Goal: Information Seeking & Learning: Learn about a topic

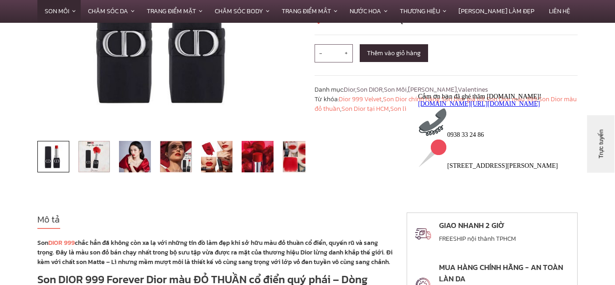
scroll to position [228, 0]
click at [149, 160] on img at bounding box center [135, 156] width 32 height 32
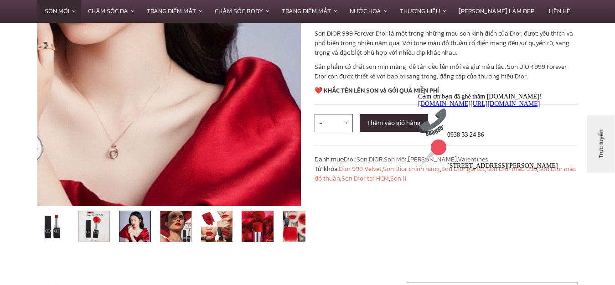
scroll to position [182, 0]
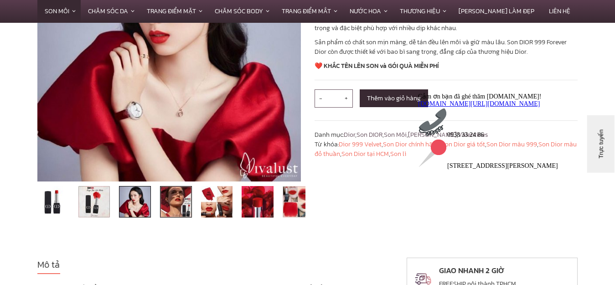
click at [179, 199] on img at bounding box center [176, 202] width 32 height 32
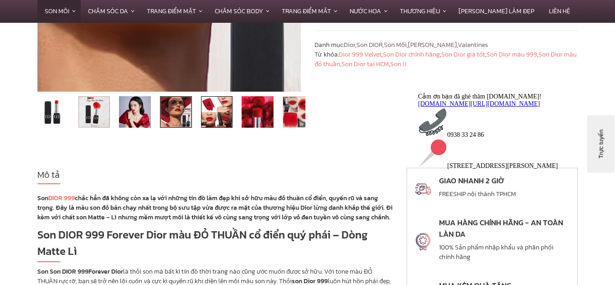
scroll to position [273, 0]
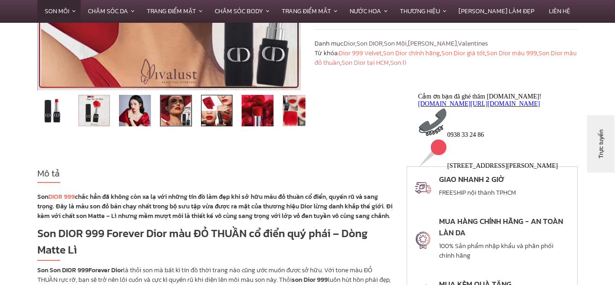
click at [220, 116] on img at bounding box center [217, 111] width 32 height 32
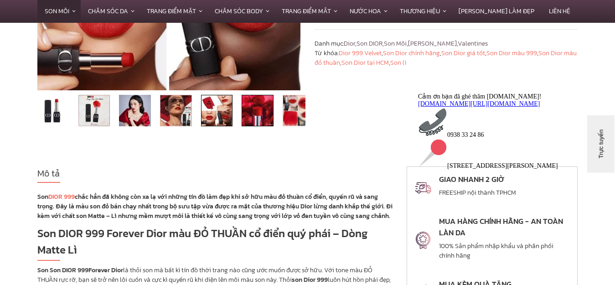
click at [257, 120] on img at bounding box center [258, 111] width 32 height 32
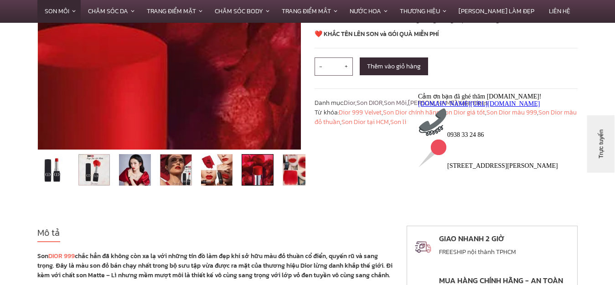
scroll to position [228, 0]
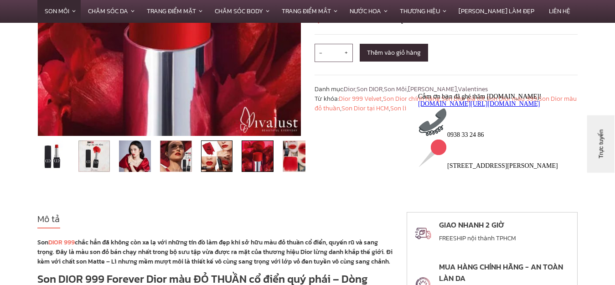
click at [213, 154] on img at bounding box center [217, 156] width 32 height 32
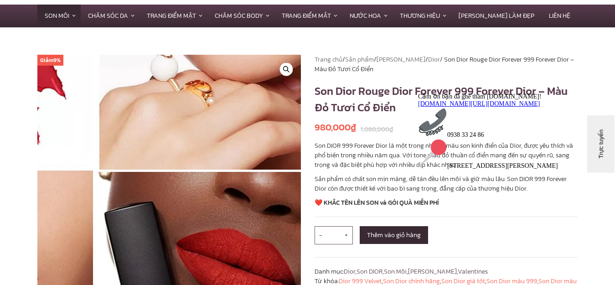
scroll to position [137, 0]
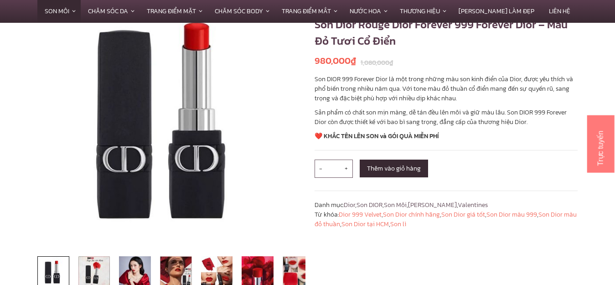
scroll to position [228, 0]
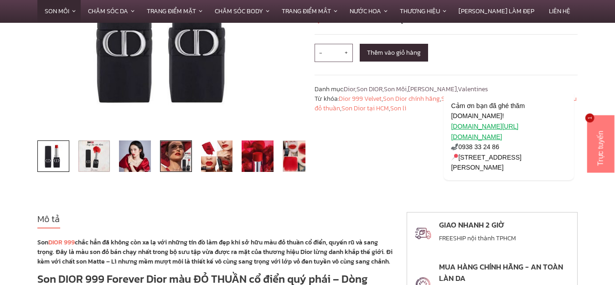
click at [170, 159] on img at bounding box center [176, 156] width 32 height 32
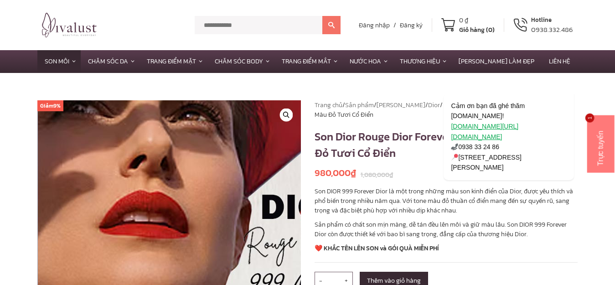
scroll to position [182, 0]
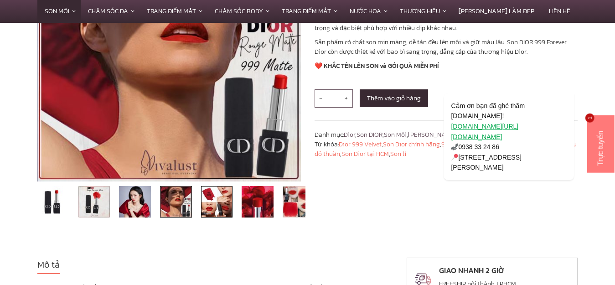
click at [219, 199] on img at bounding box center [217, 202] width 32 height 32
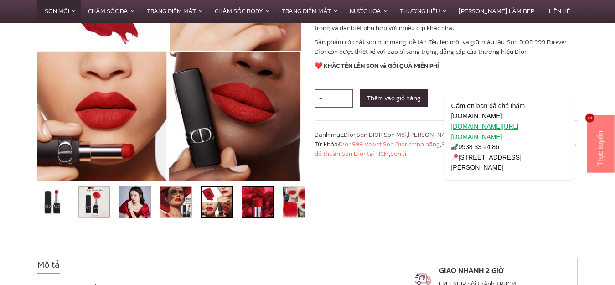
click at [254, 203] on img at bounding box center [258, 202] width 32 height 32
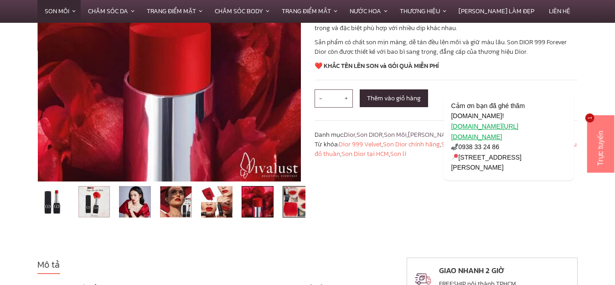
click at [291, 201] on img at bounding box center [299, 202] width 32 height 32
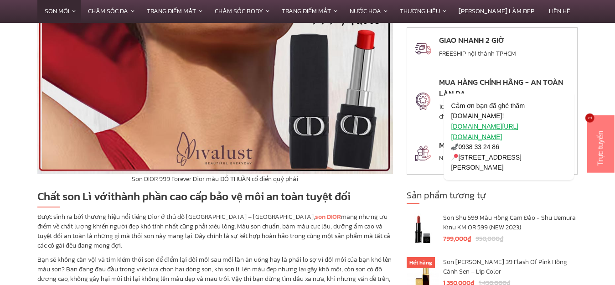
scroll to position [912, 0]
